Goal: Find specific page/section: Find specific page/section

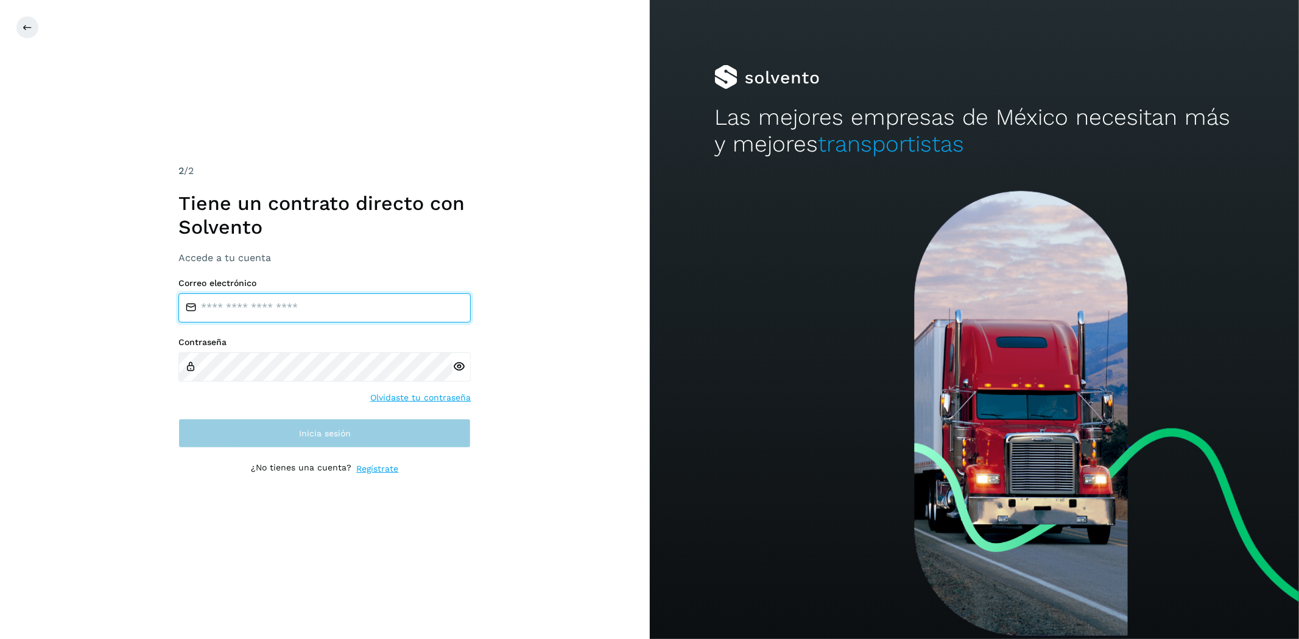
type input "**********"
click at [305, 435] on span "Inicia sesión" at bounding box center [325, 433] width 52 height 9
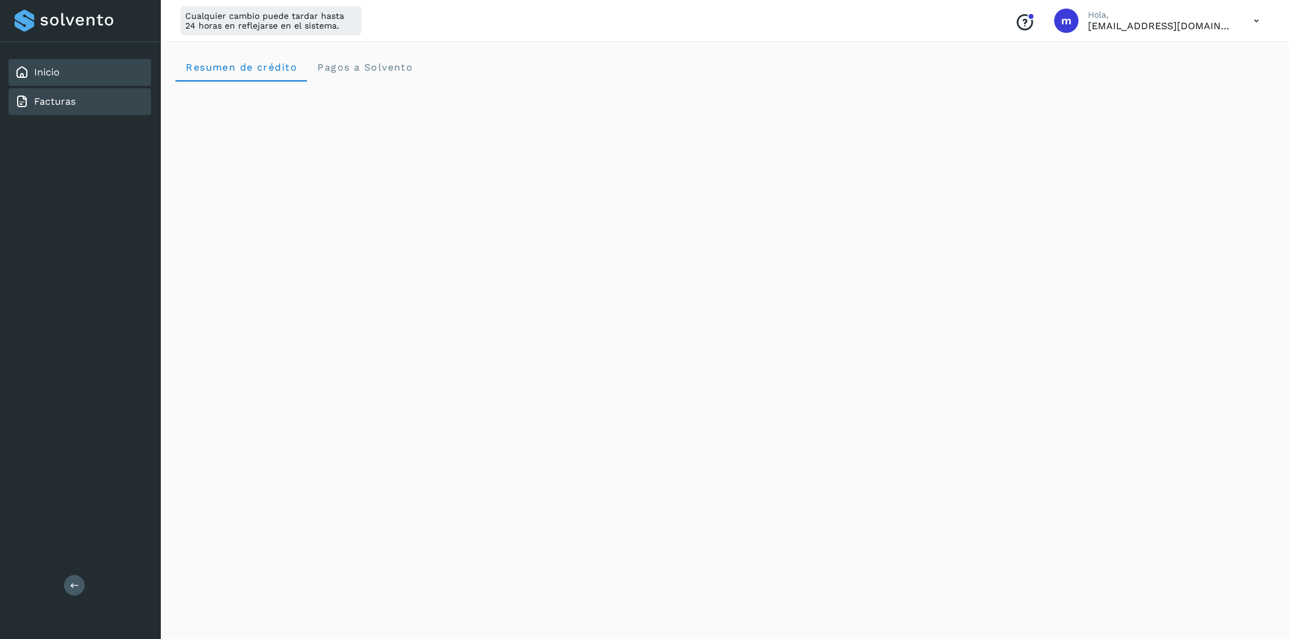
click at [71, 96] on link "Facturas" at bounding box center [54, 102] width 41 height 12
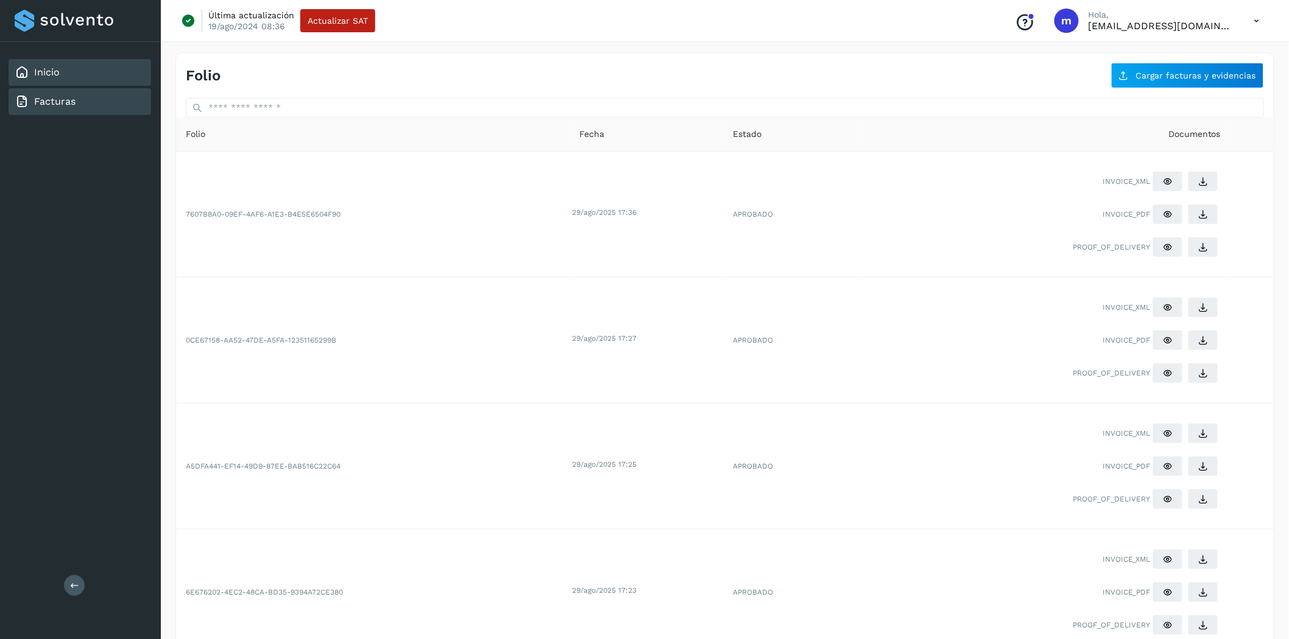
click at [45, 70] on link "Inicio" at bounding box center [47, 72] width 26 height 12
